Goal: Information Seeking & Learning: Learn about a topic

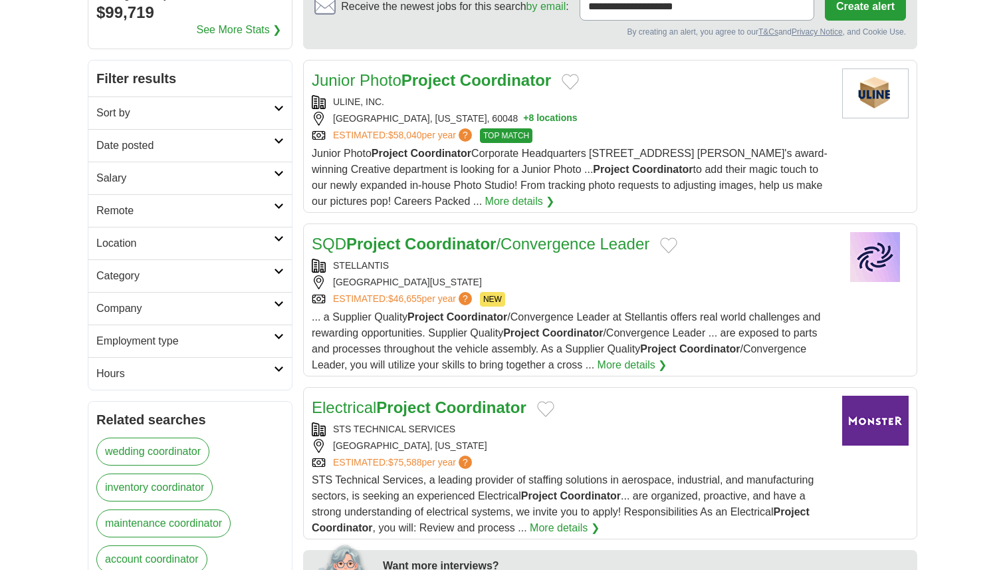
scroll to position [147, 0]
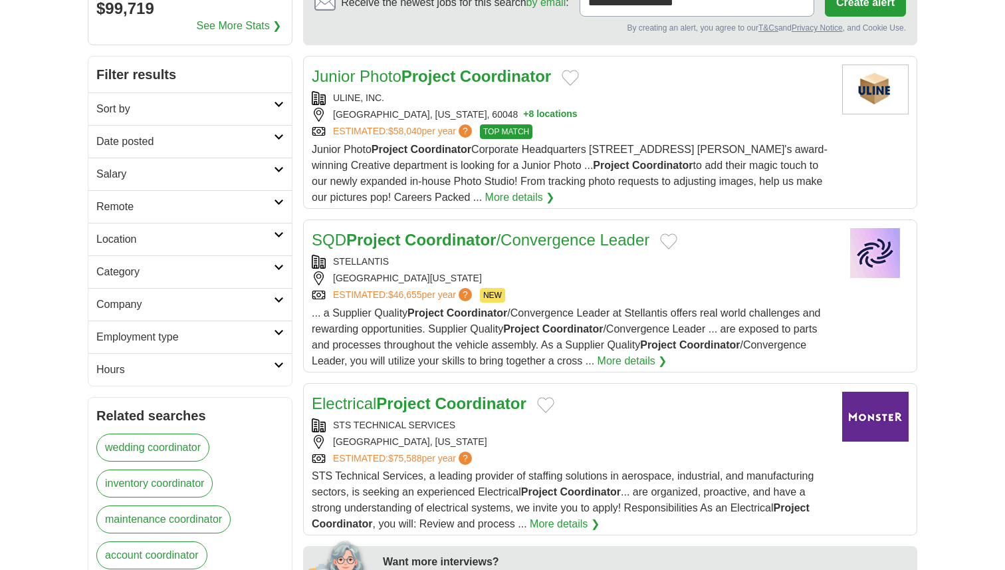
click at [263, 200] on h2 "Remote" at bounding box center [184, 207] width 177 height 16
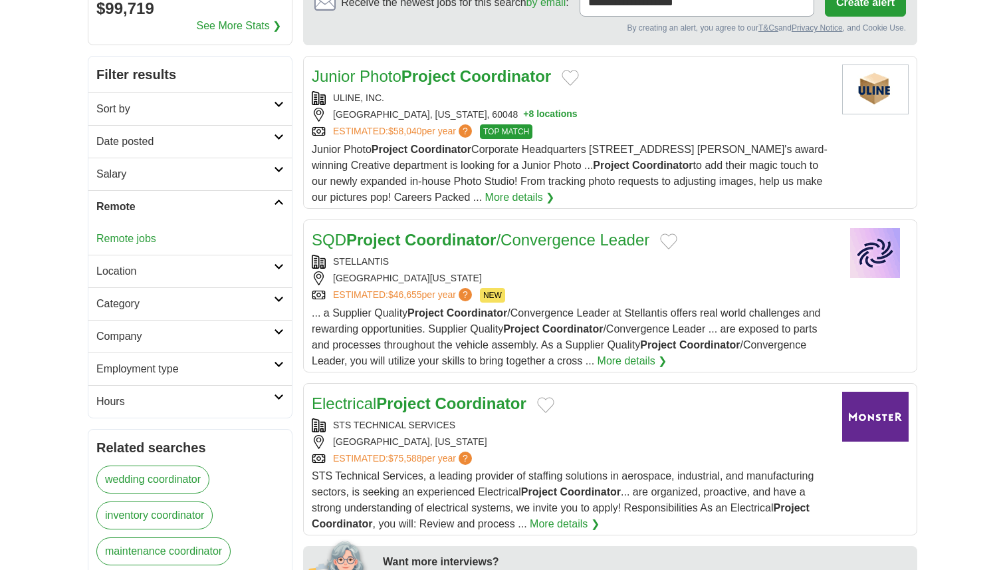
click at [144, 237] on link "Remote jobs" at bounding box center [126, 238] width 60 height 11
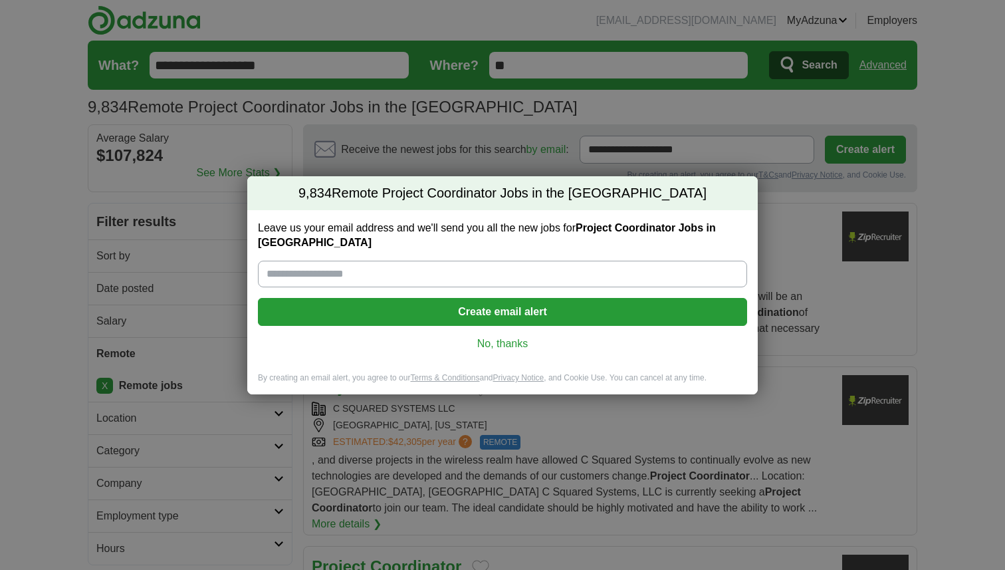
click at [511, 336] on link "No, thanks" at bounding box center [503, 343] width 468 height 15
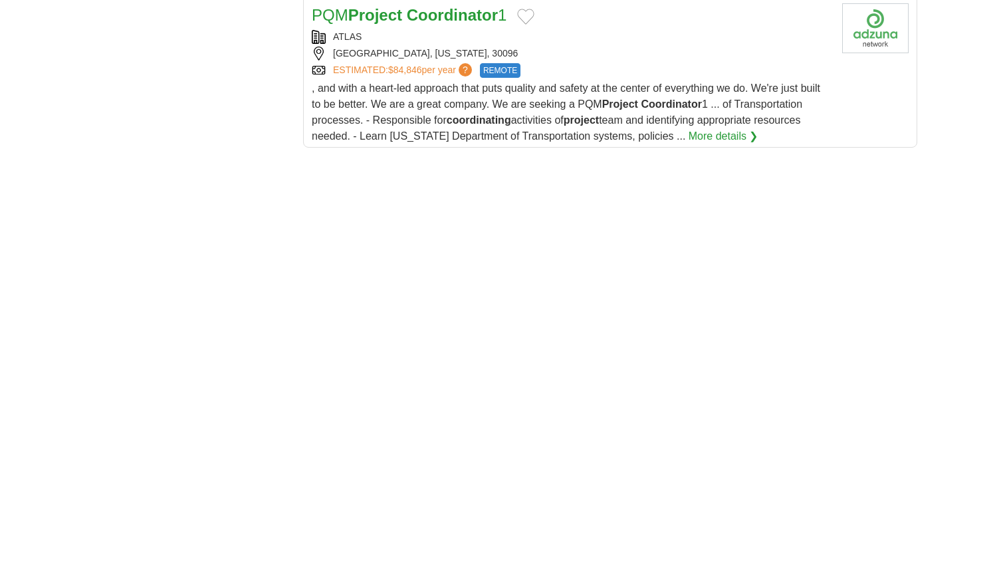
scroll to position [1802, 0]
